Goal: Task Accomplishment & Management: Complete application form

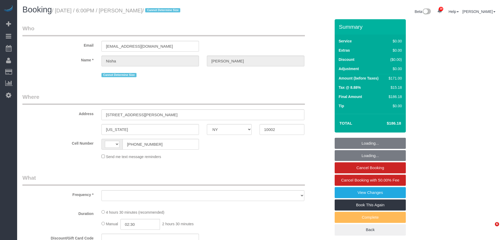
select select "NY"
select select "string:[GEOGRAPHIC_DATA]"
select select "object:2207"
select select "spot1"
select select "number:89"
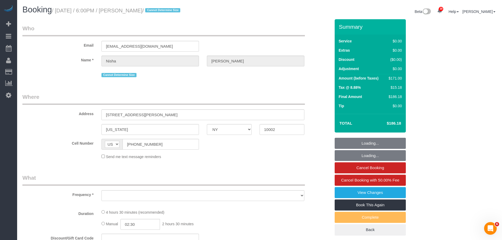
select select "number:90"
select select "number:15"
select select "number:7"
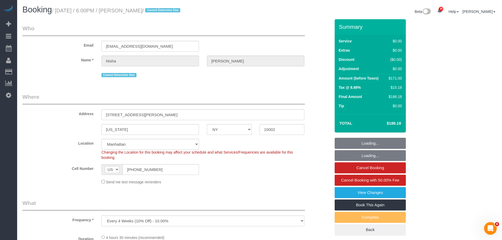
select select "string:stripe-pm_1S5zm54VGloSiKo7XVYV6Vsv"
select select "2"
select select "object:2941"
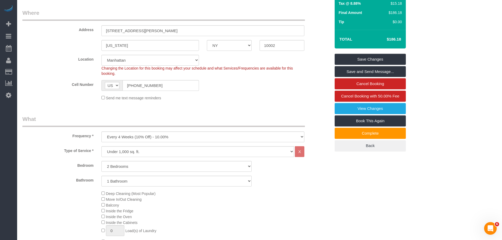
scroll to position [132, 0]
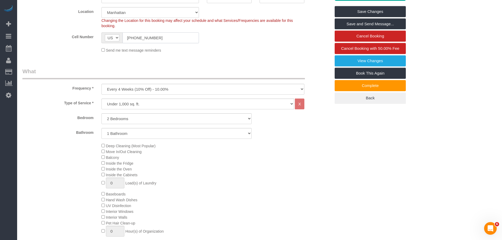
drag, startPoint x: 84, startPoint y: 42, endPoint x: 66, endPoint y: 45, distance: 17.9
click at [67, 45] on sui-booking-location "Location [GEOGRAPHIC_DATA] [GEOGRAPHIC_DATA] [GEOGRAPHIC_DATA] [GEOGRAPHIC_DATA…" at bounding box center [176, 30] width 308 height 46
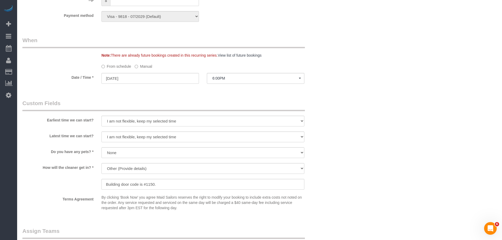
scroll to position [554, 0]
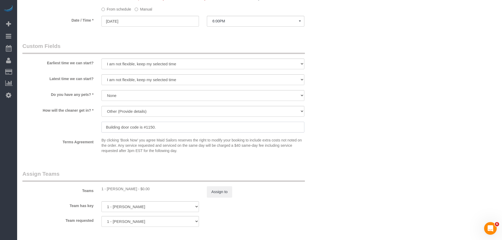
drag, startPoint x: 181, startPoint y: 125, endPoint x: 100, endPoint y: 130, distance: 81.1
click at [100, 130] on div "We'll let you in. Doorman/Front Desk has the key. Other (Provide details) Build…" at bounding box center [203, 120] width 211 height 28
